Goal: Check status: Check status

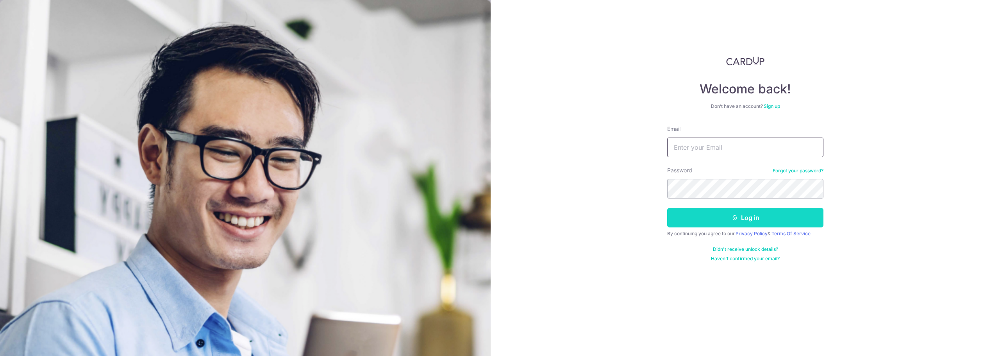
type input "[EMAIL_ADDRESS][DOMAIN_NAME]"
click at [739, 216] on button "Log in" at bounding box center [745, 218] width 156 height 20
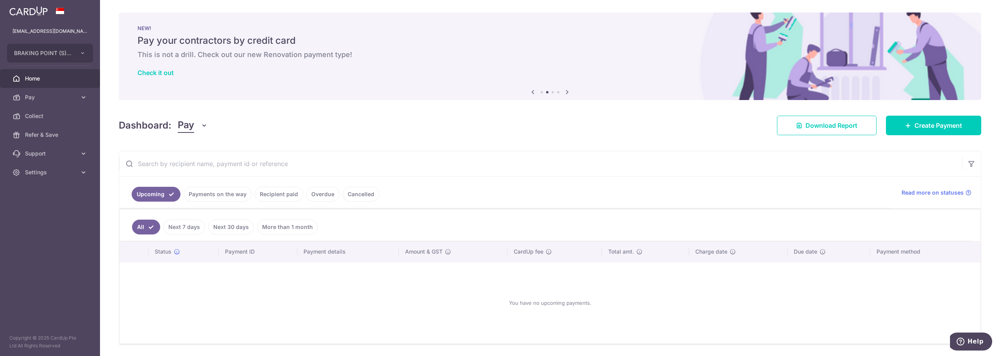
click at [216, 194] on link "Payments on the way" at bounding box center [218, 194] width 68 height 15
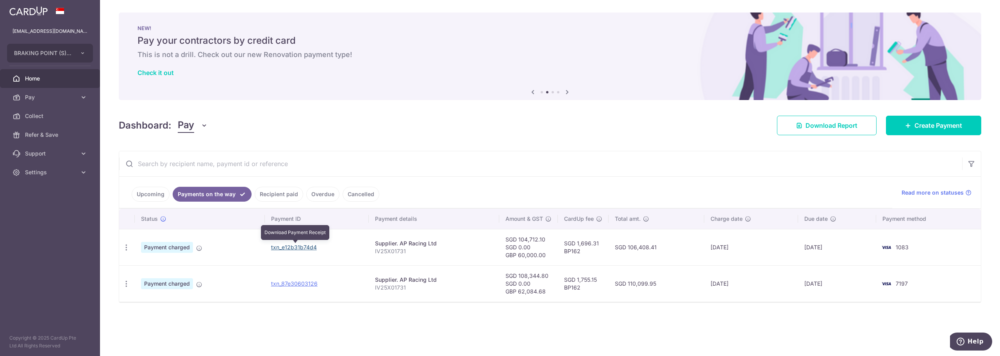
click at [288, 245] on link "txn_e12b31b74d4" at bounding box center [294, 247] width 46 height 7
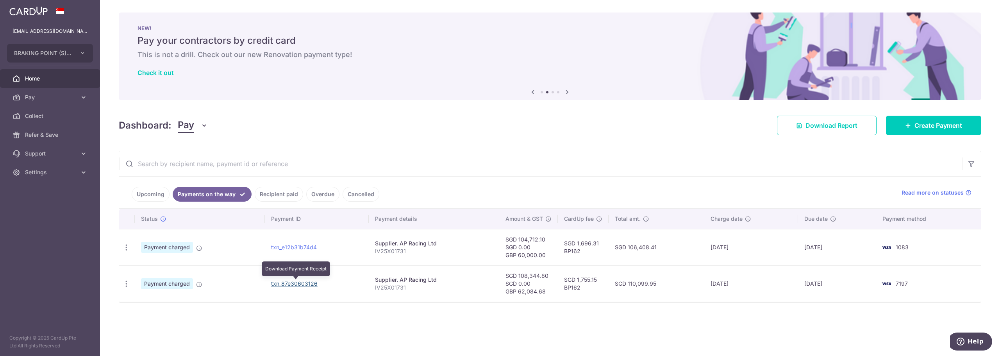
drag, startPoint x: 297, startPoint y: 283, endPoint x: 539, endPoint y: 29, distance: 351.3
click at [297, 283] on link "txn_87e30603126" at bounding box center [294, 283] width 47 height 7
